Goal: Information Seeking & Learning: Learn about a topic

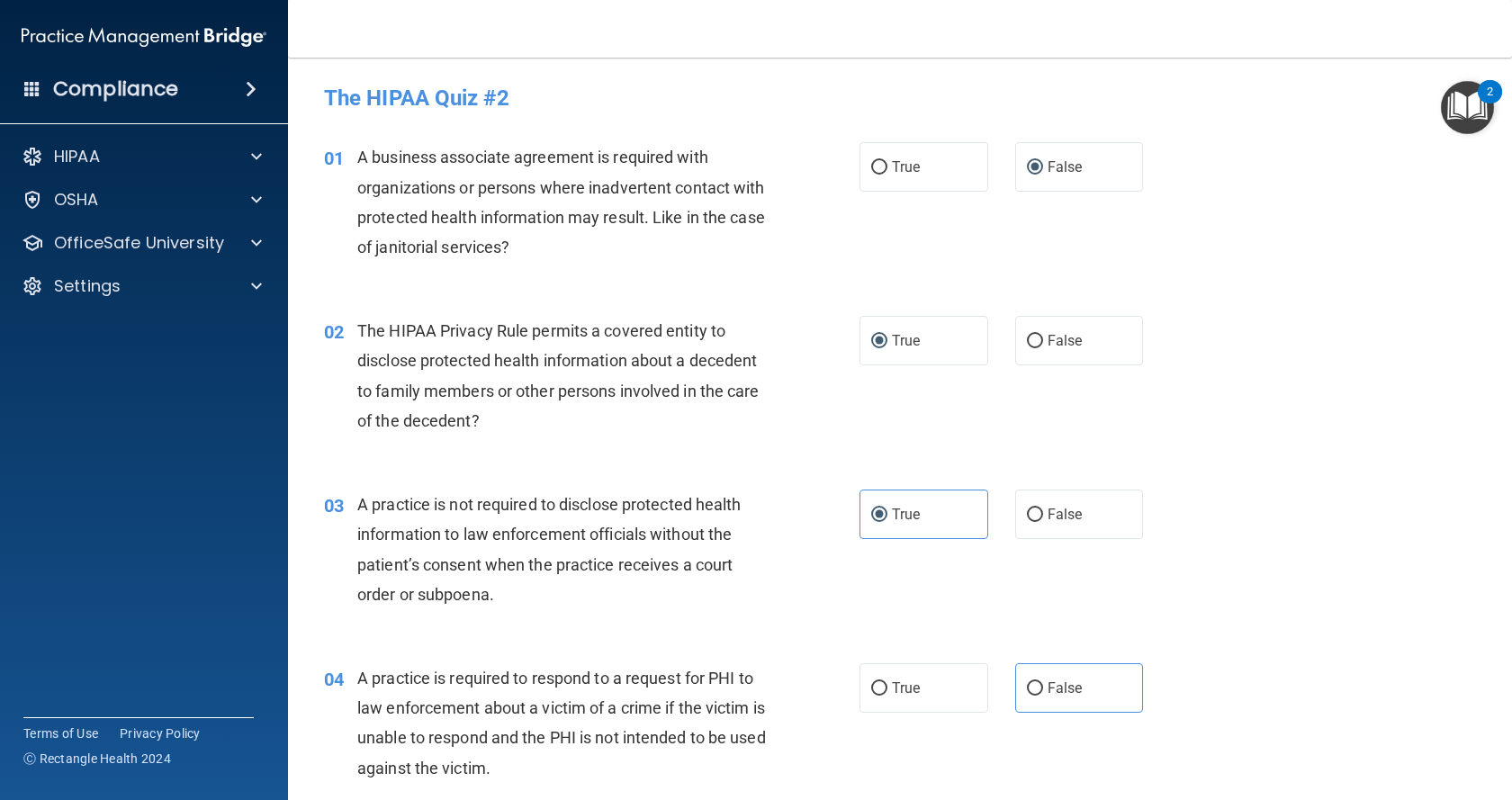
click at [252, 87] on span at bounding box center [250, 89] width 11 height 22
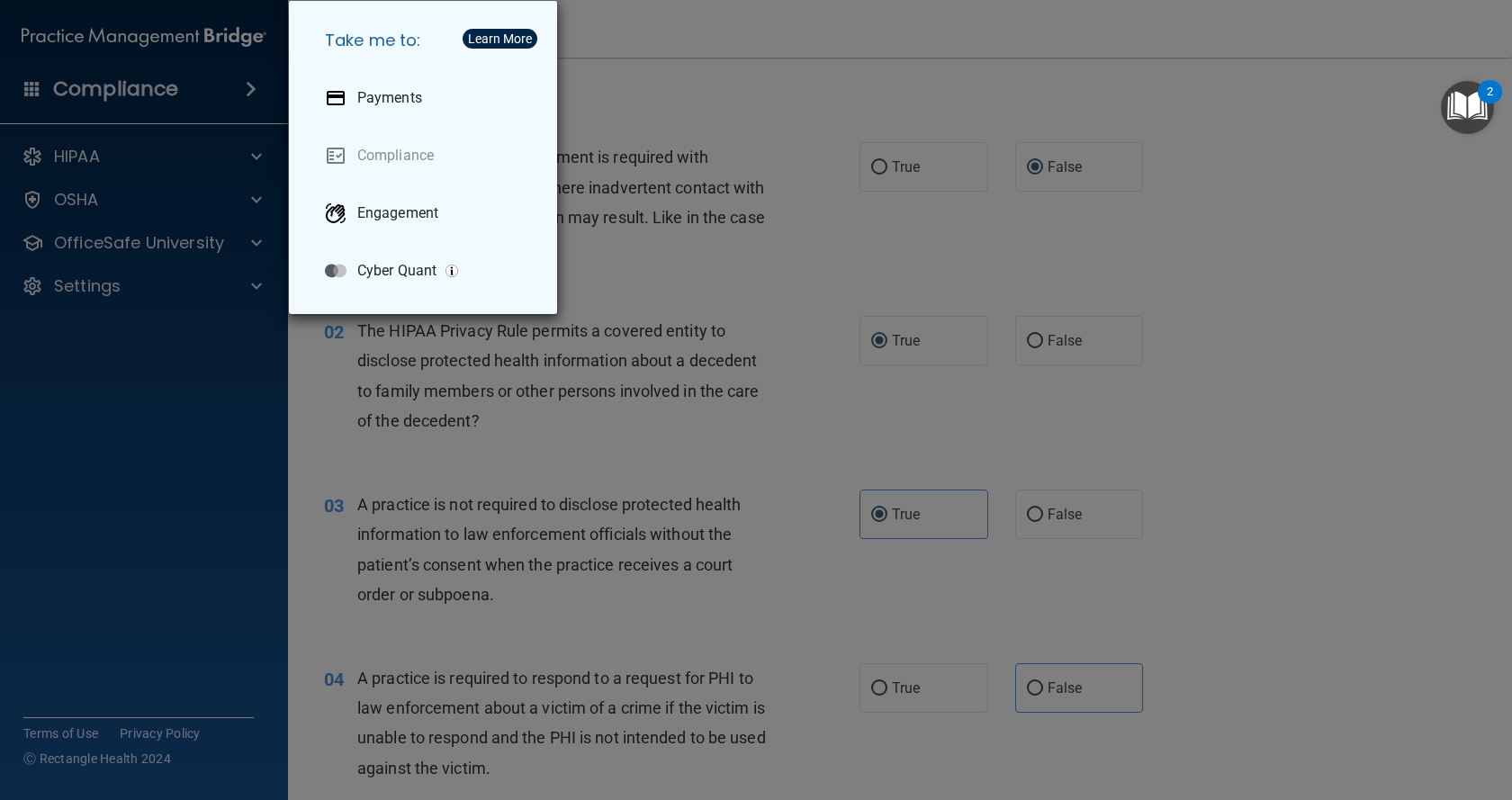
click at [783, 100] on div "Take me to: Payments Compliance Engagement Cyber Quant" at bounding box center [756, 400] width 1512 height 800
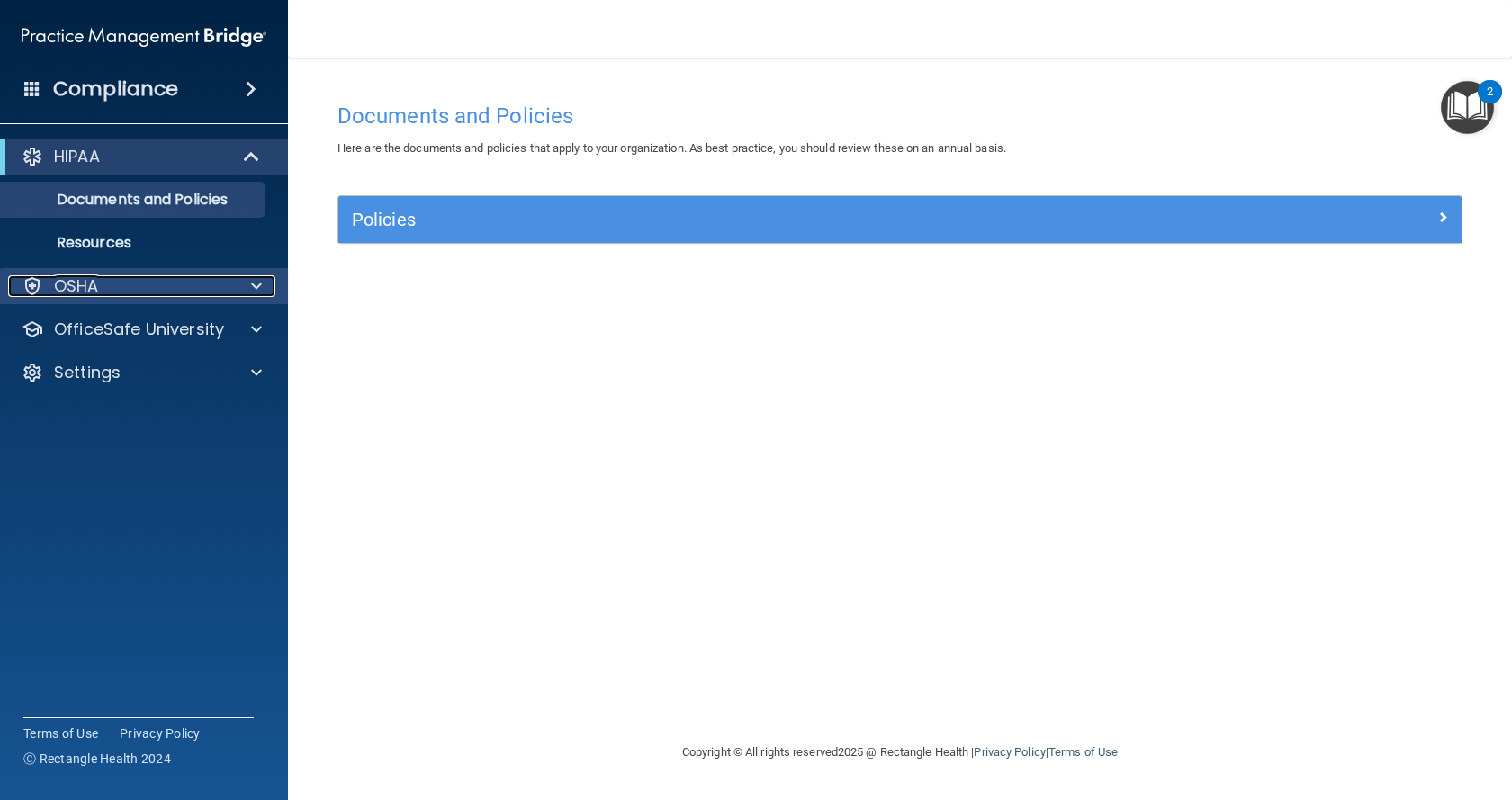
click at [68, 289] on p "OSHA" at bounding box center [77, 286] width 45 height 22
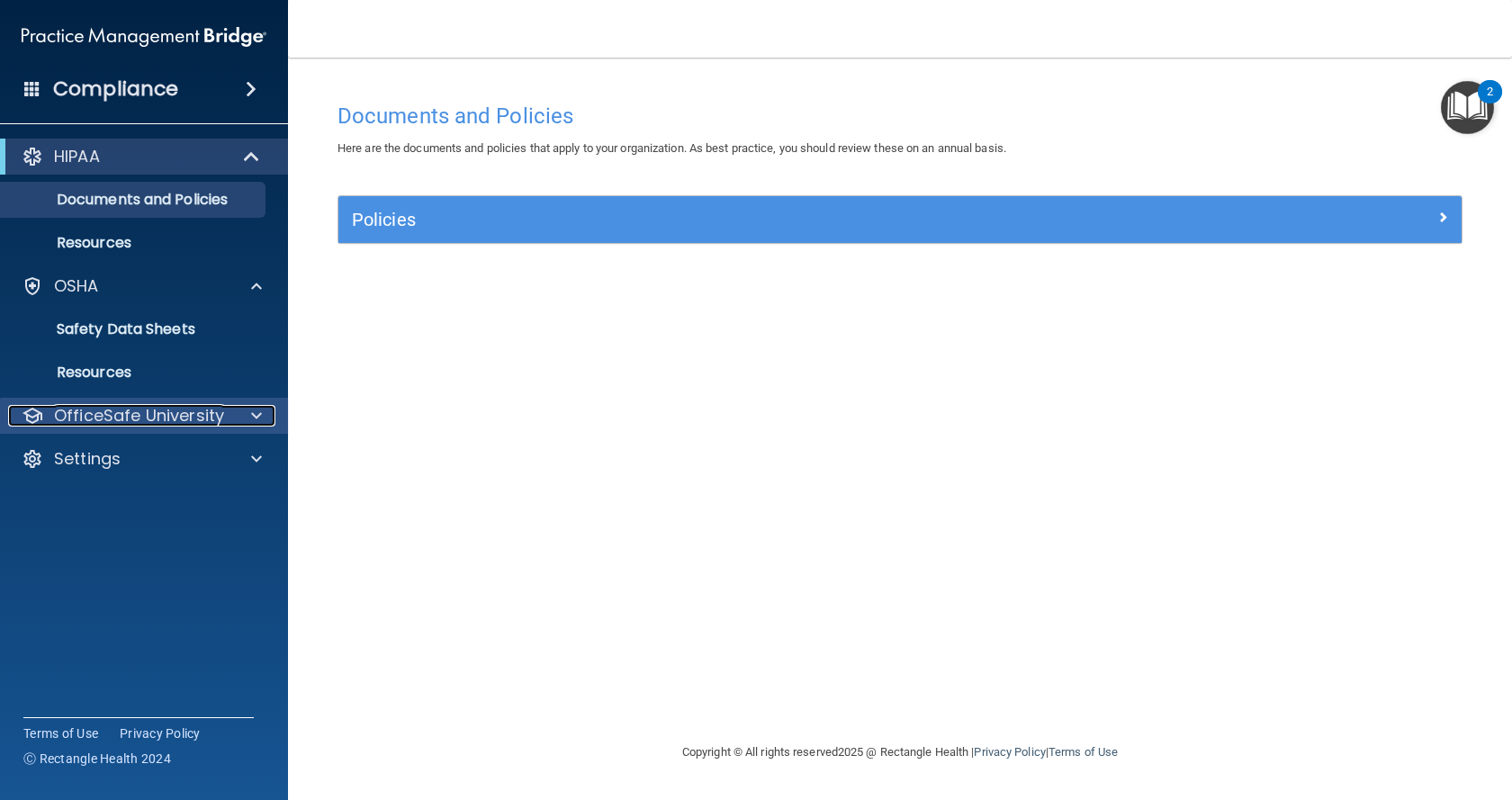
click at [165, 408] on p "OfficeSafe University" at bounding box center [139, 416] width 171 height 22
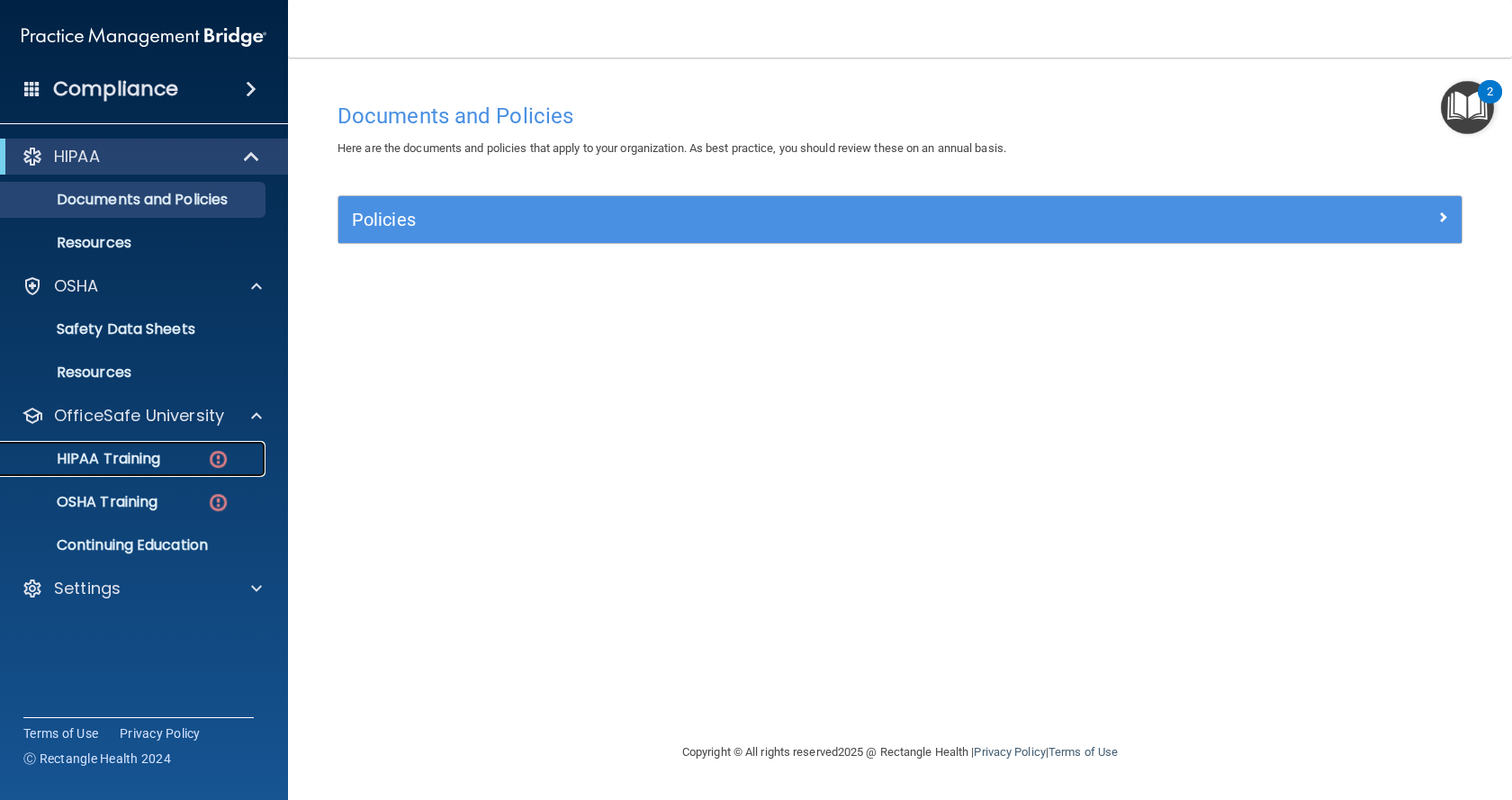
click at [160, 449] on p "HIPAA Training" at bounding box center [86, 458] width 149 height 18
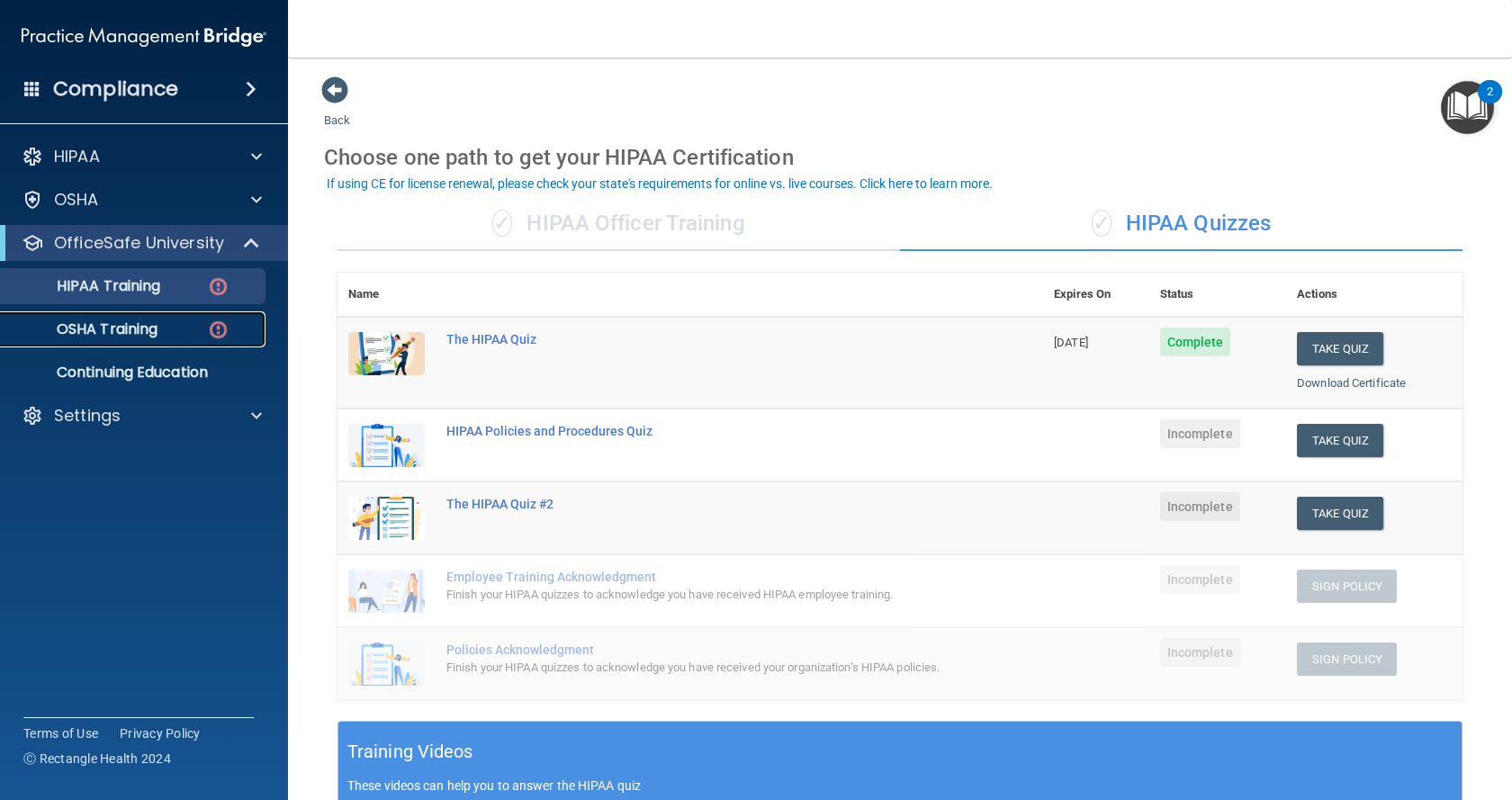
click at [134, 333] on p "OSHA Training" at bounding box center [85, 329] width 146 height 18
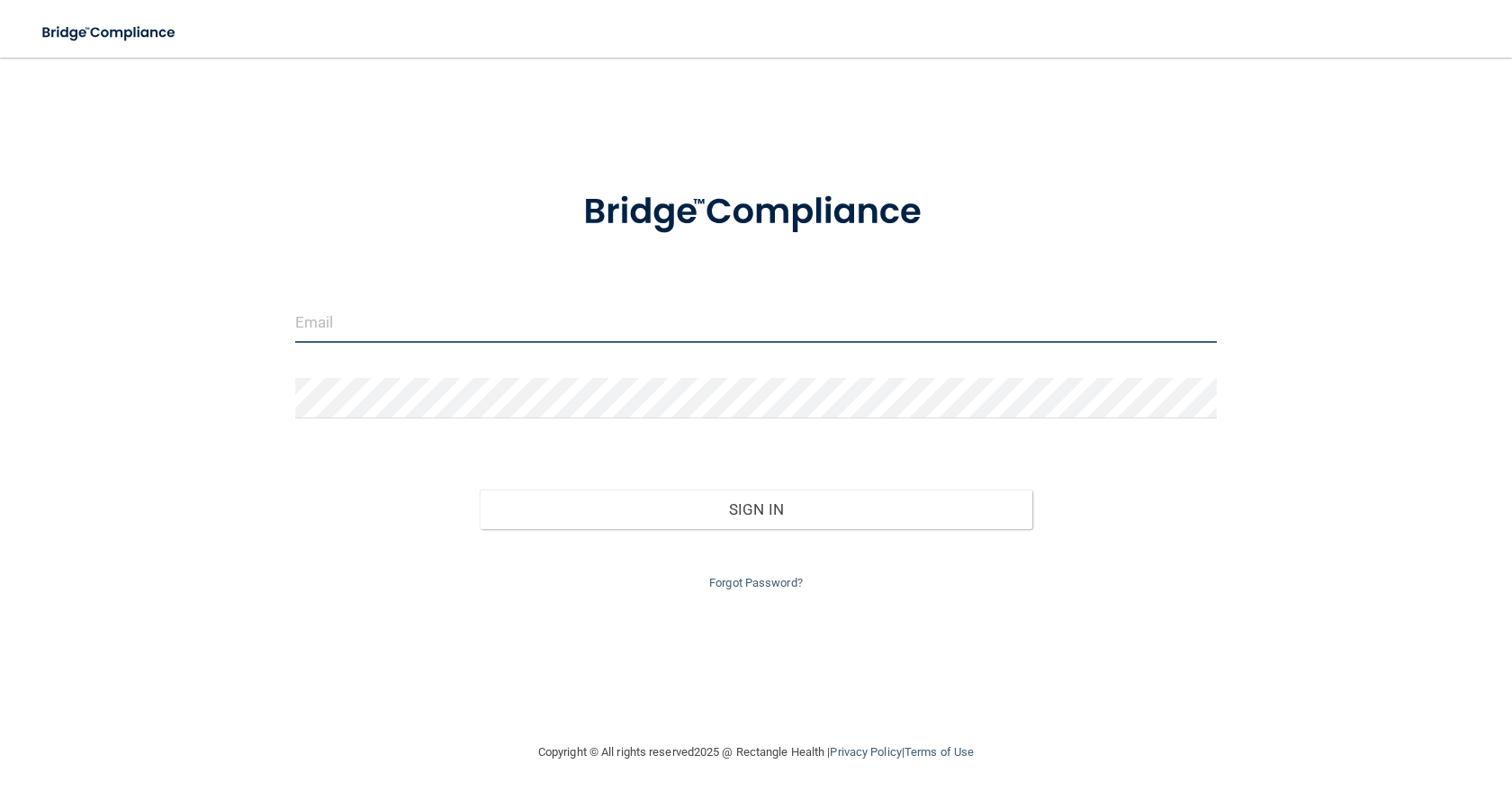
click at [414, 336] on input "email" at bounding box center [755, 322] width 922 height 40
type input "[EMAIL_ADDRESS][DOMAIN_NAME]"
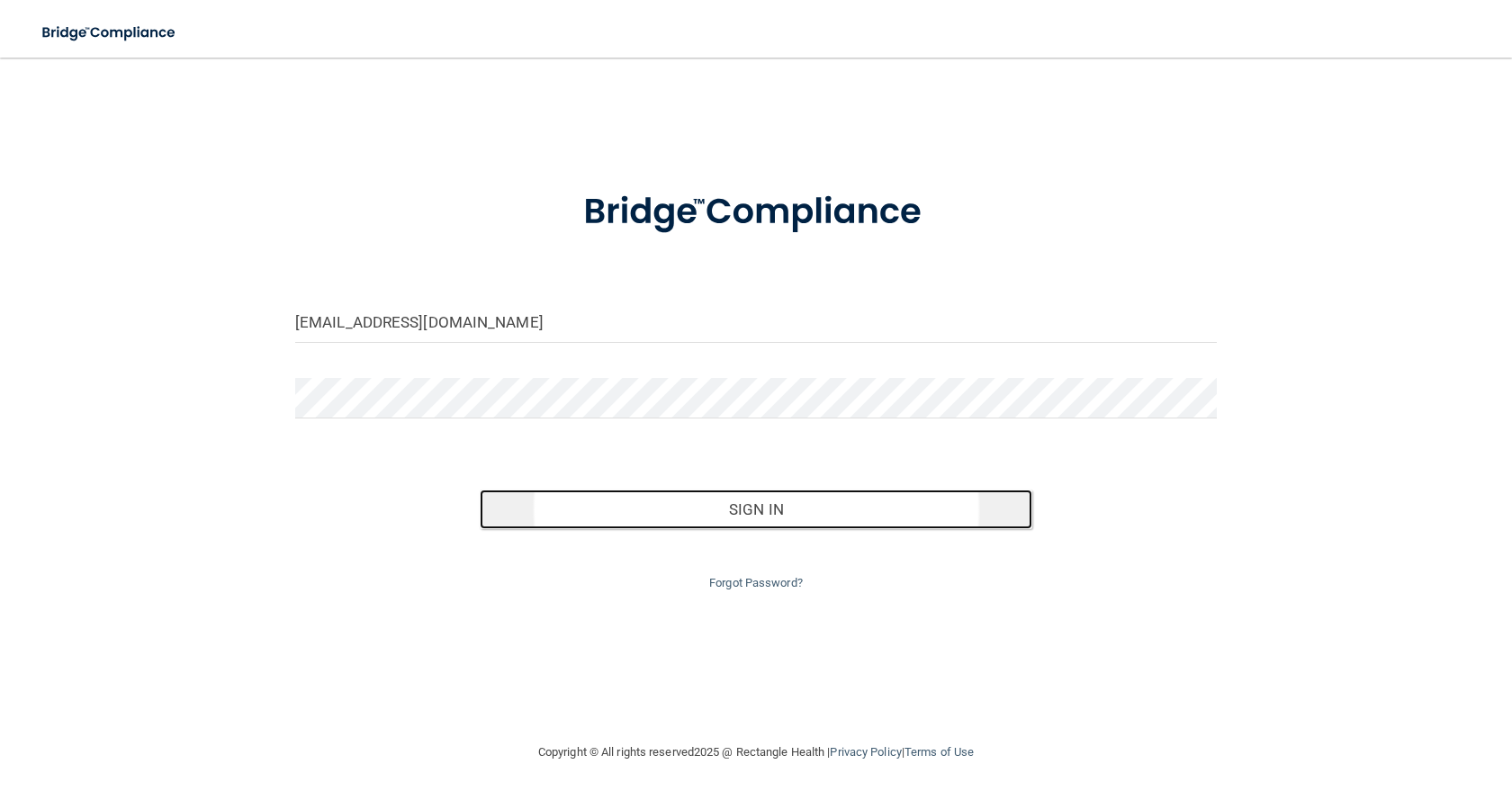
click at [732, 511] on button "Sign In" at bounding box center [756, 509] width 553 height 39
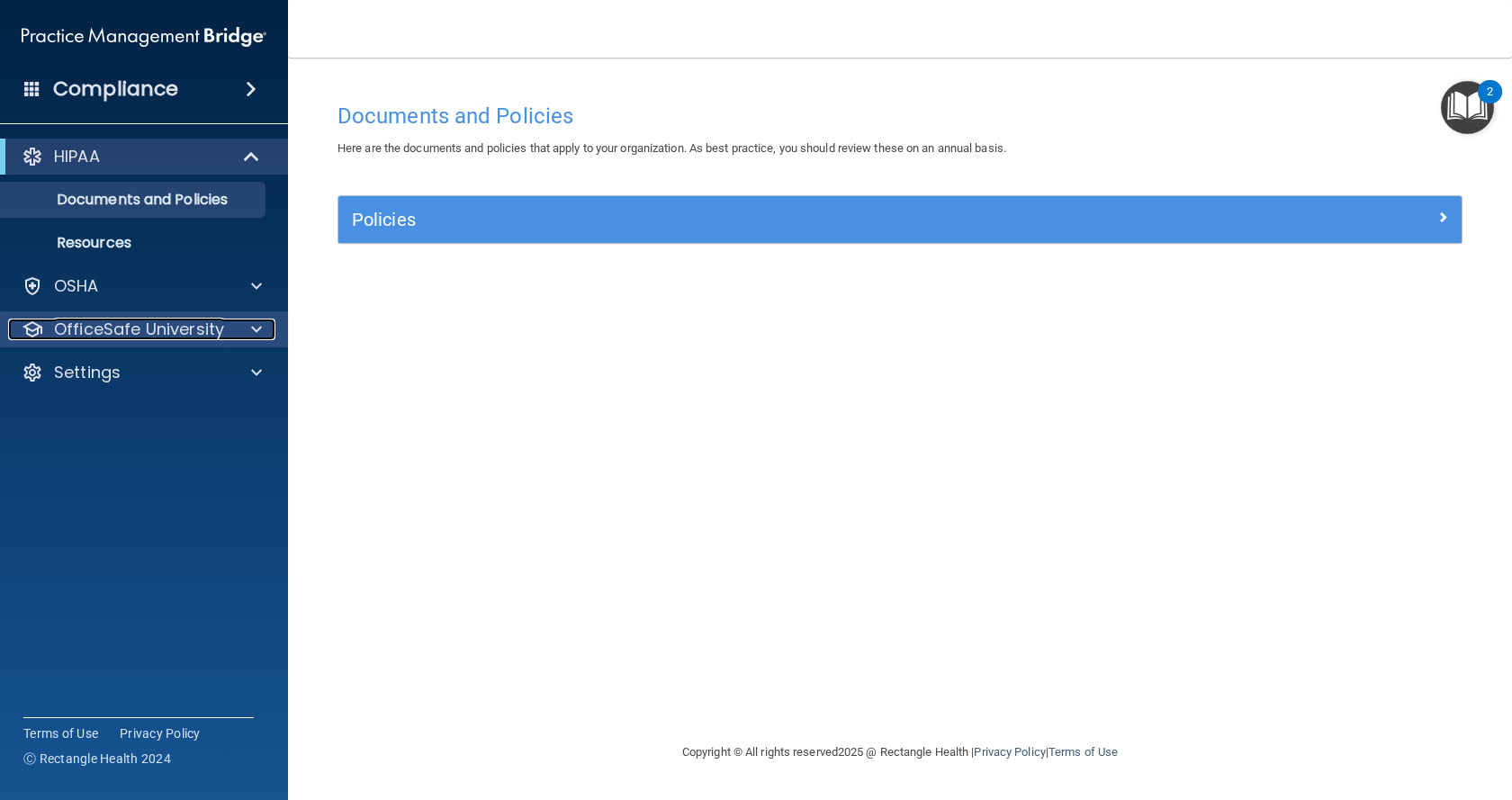
click at [148, 332] on p "OfficeSafe University" at bounding box center [139, 329] width 171 height 22
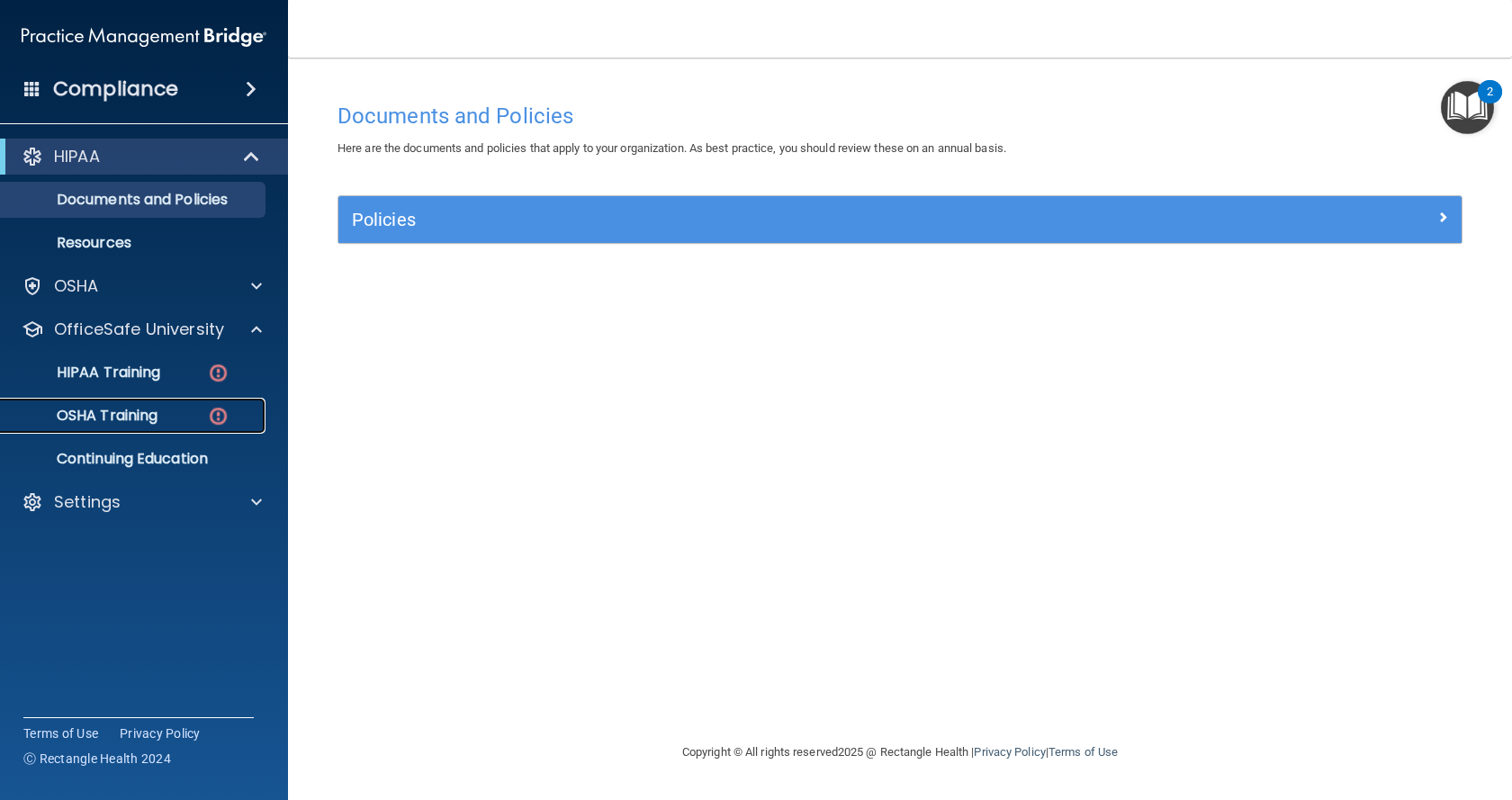
click at [213, 409] on img at bounding box center [218, 416] width 23 height 23
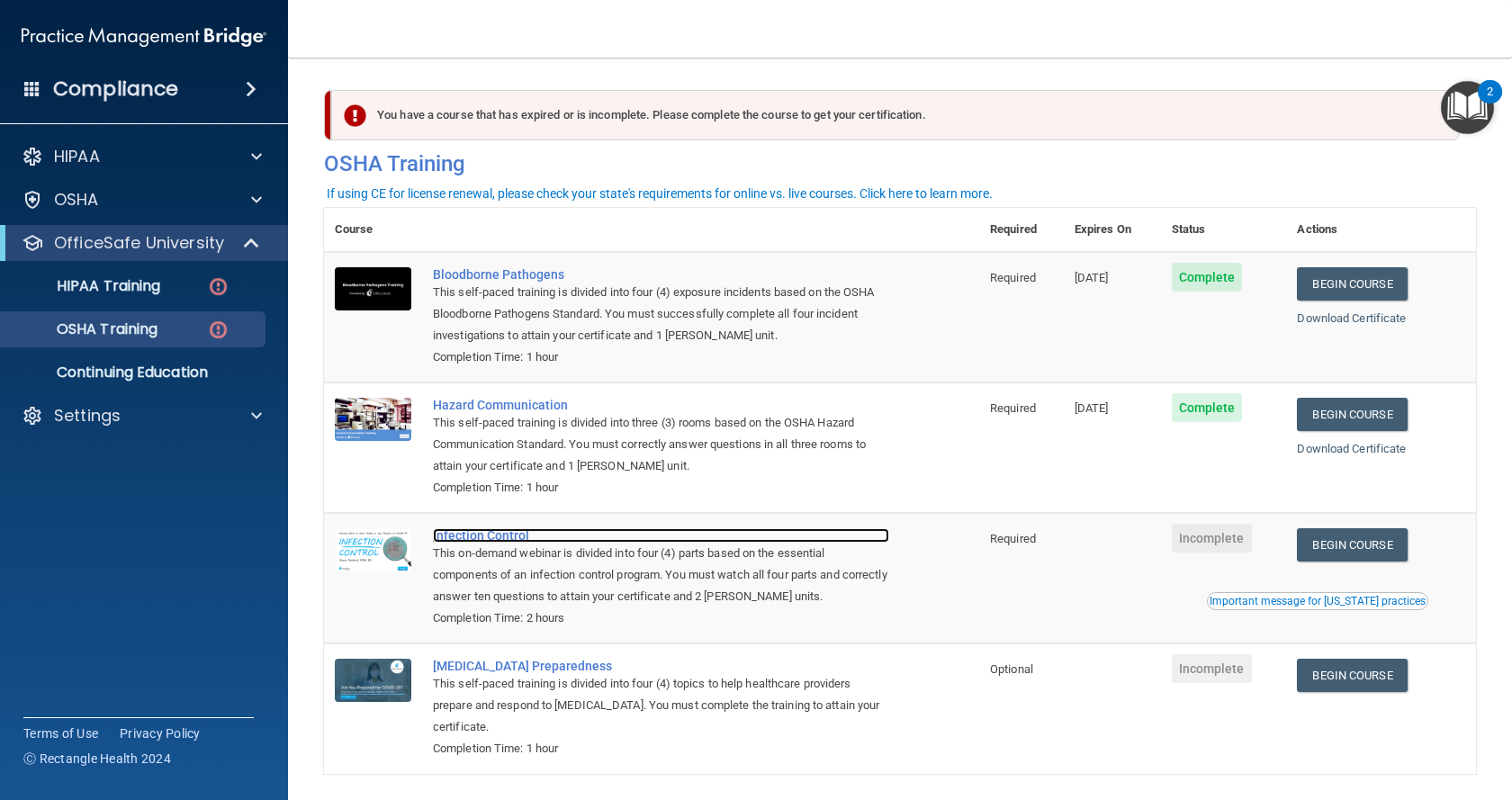
click at [487, 543] on div "Infection Control" at bounding box center [660, 535] width 456 height 15
